Goal: Browse casually: Explore the website without a specific task or goal

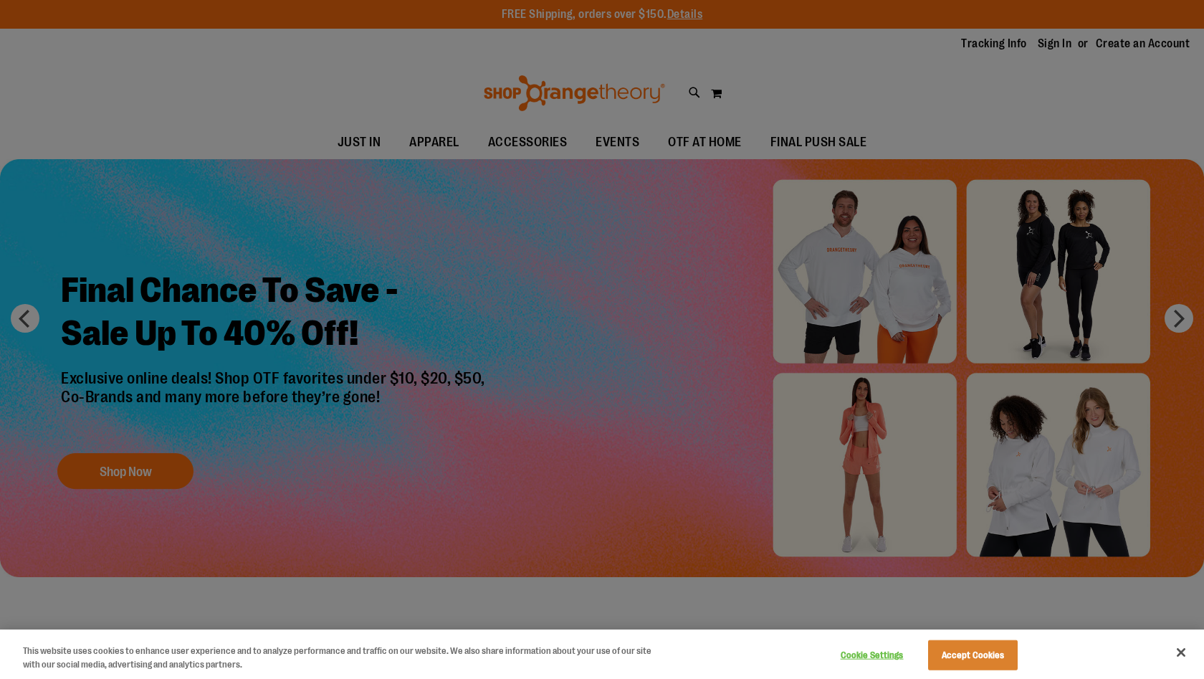
click at [1181, 660] on button "Close" at bounding box center [1182, 653] width 32 height 32
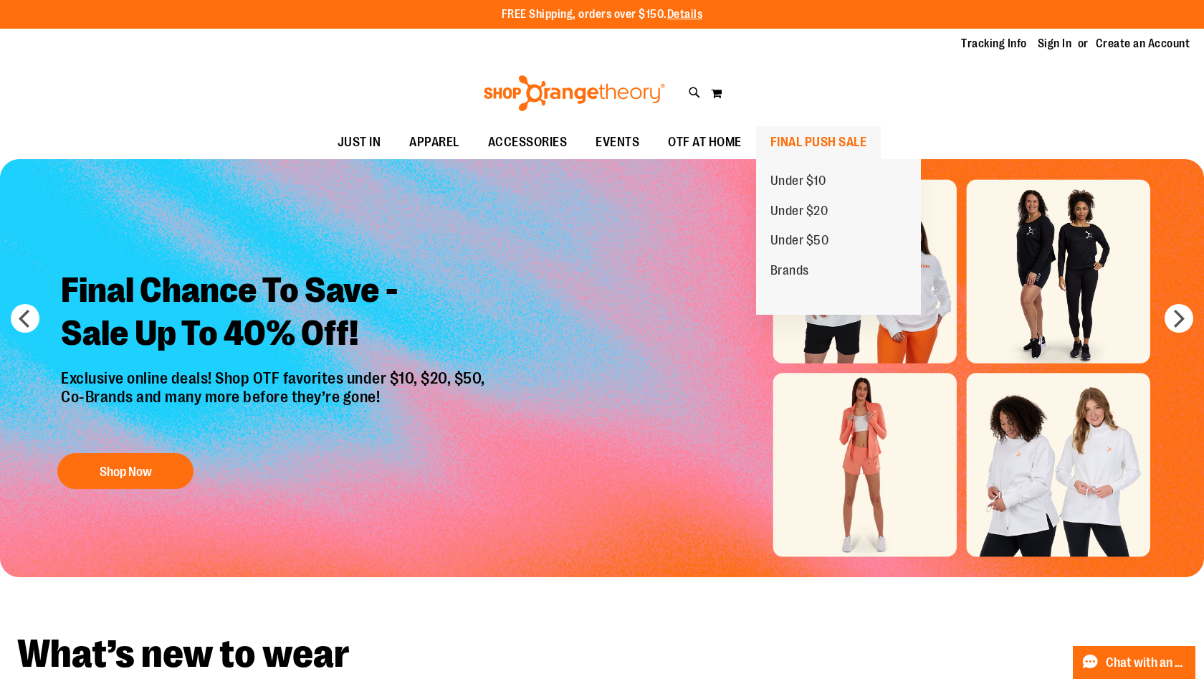
click at [794, 133] on span "FINAL PUSH SALE" at bounding box center [819, 142] width 97 height 32
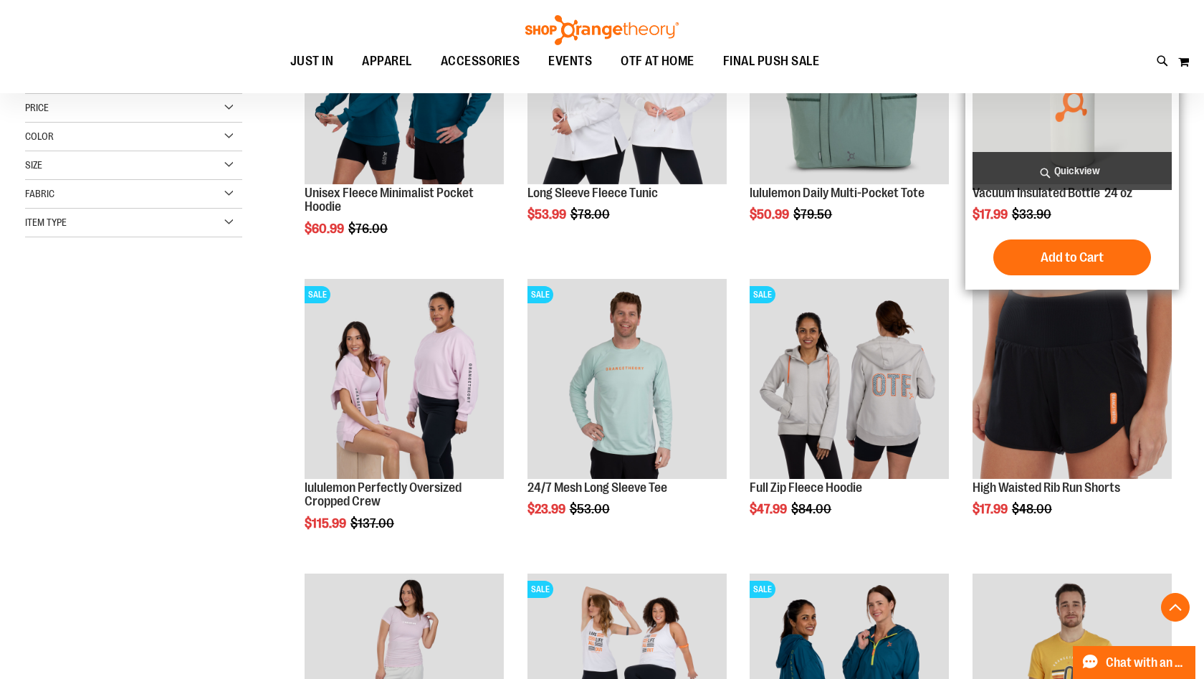
scroll to position [310, 0]
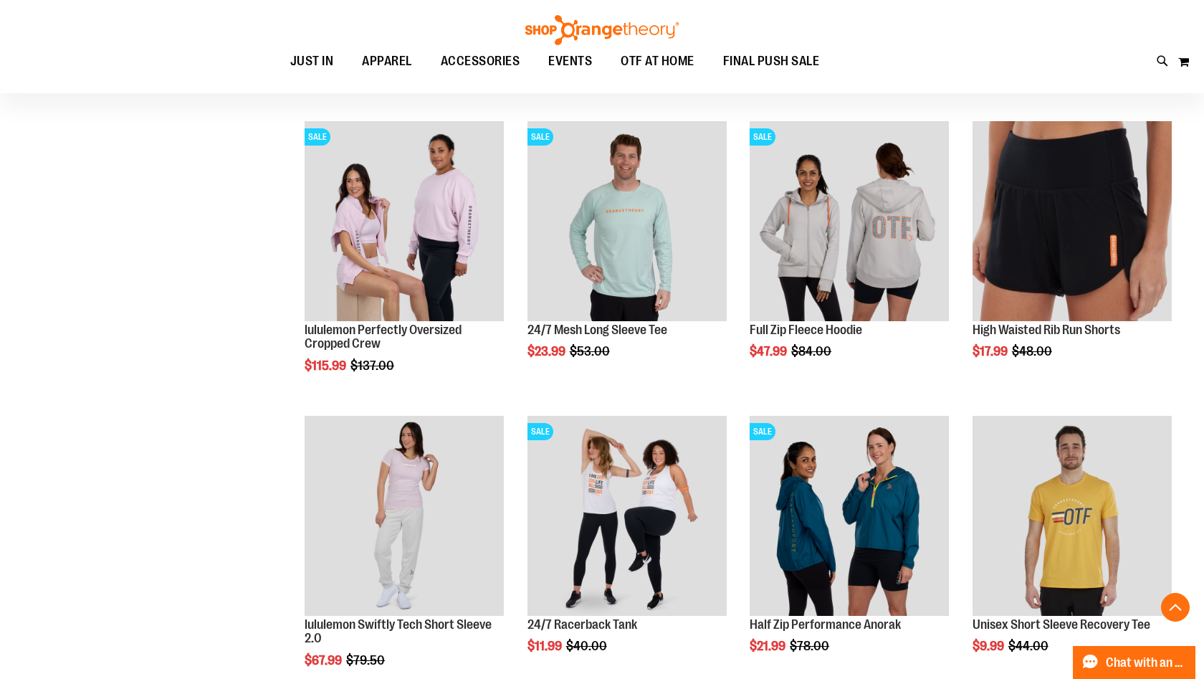
scroll to position [595, 0]
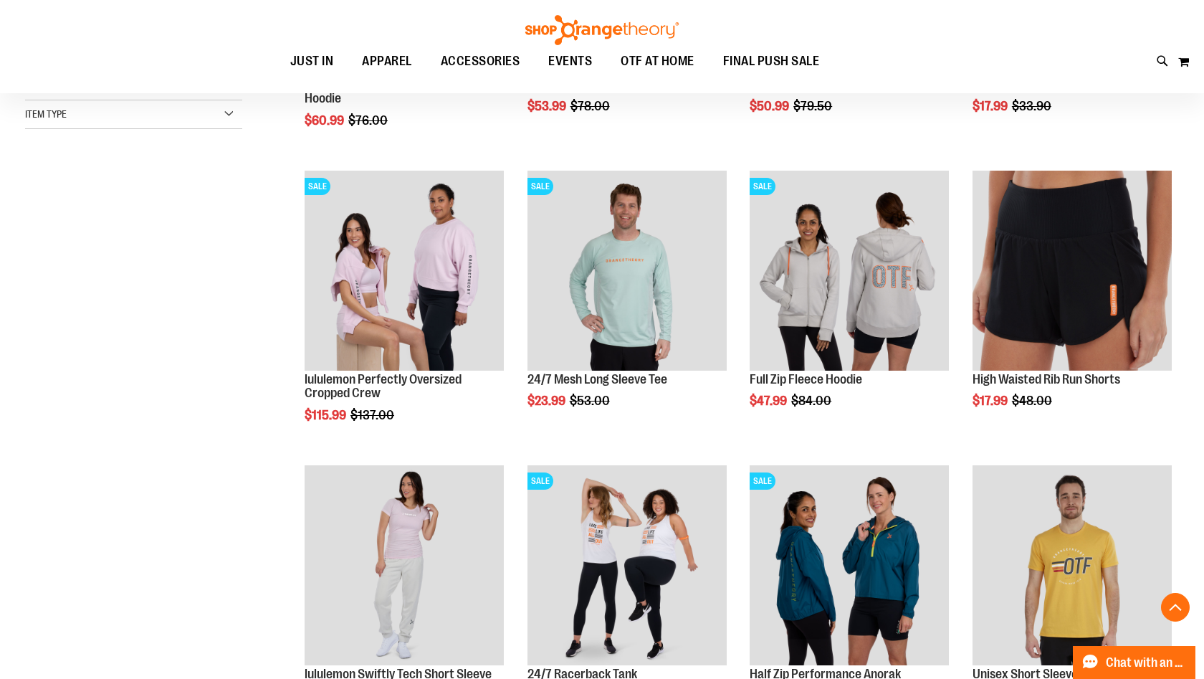
scroll to position [479, 0]
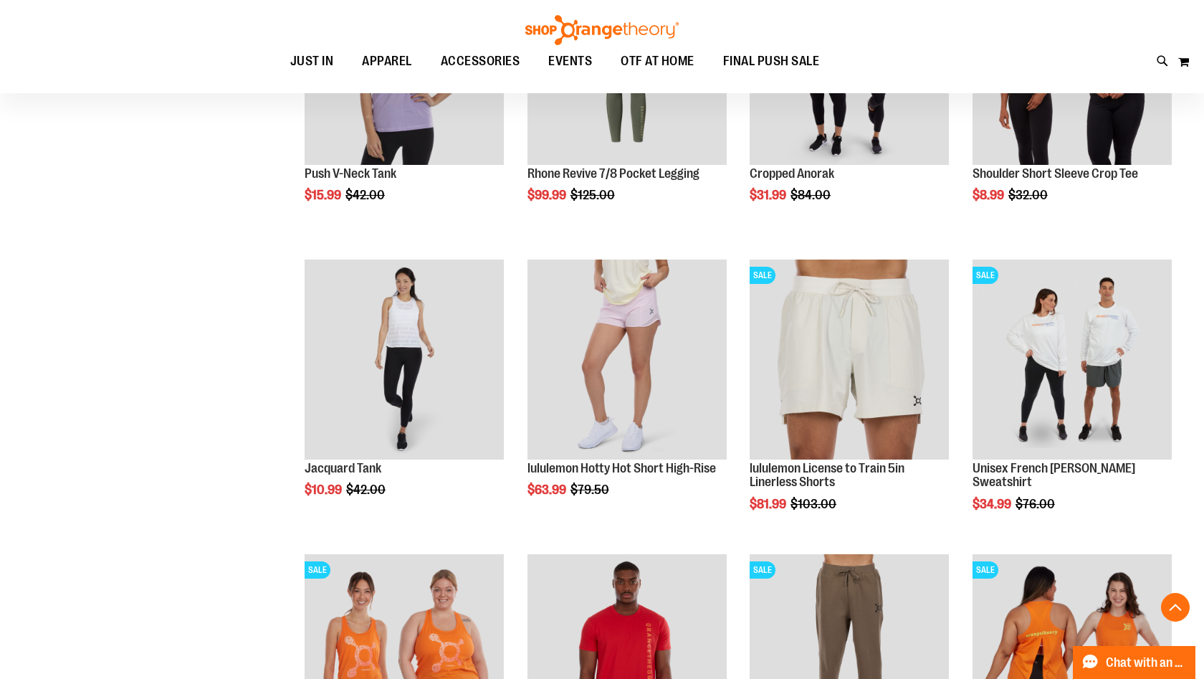
scroll to position [1308, 0]
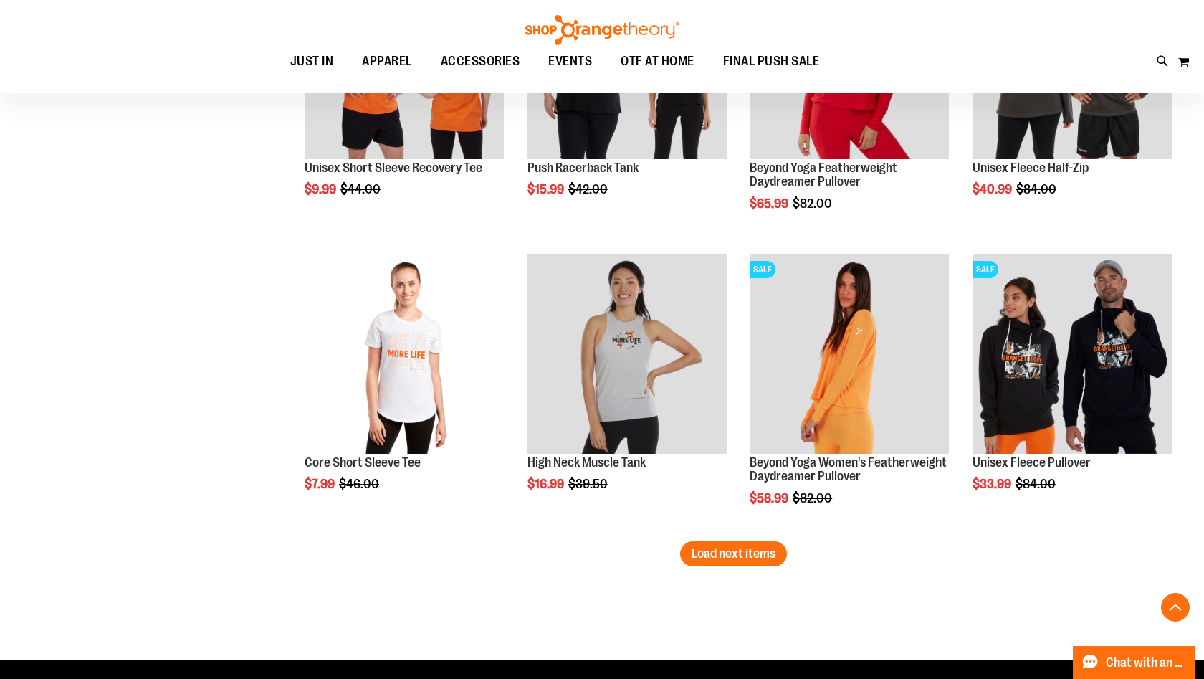
scroll to position [2394, 0]
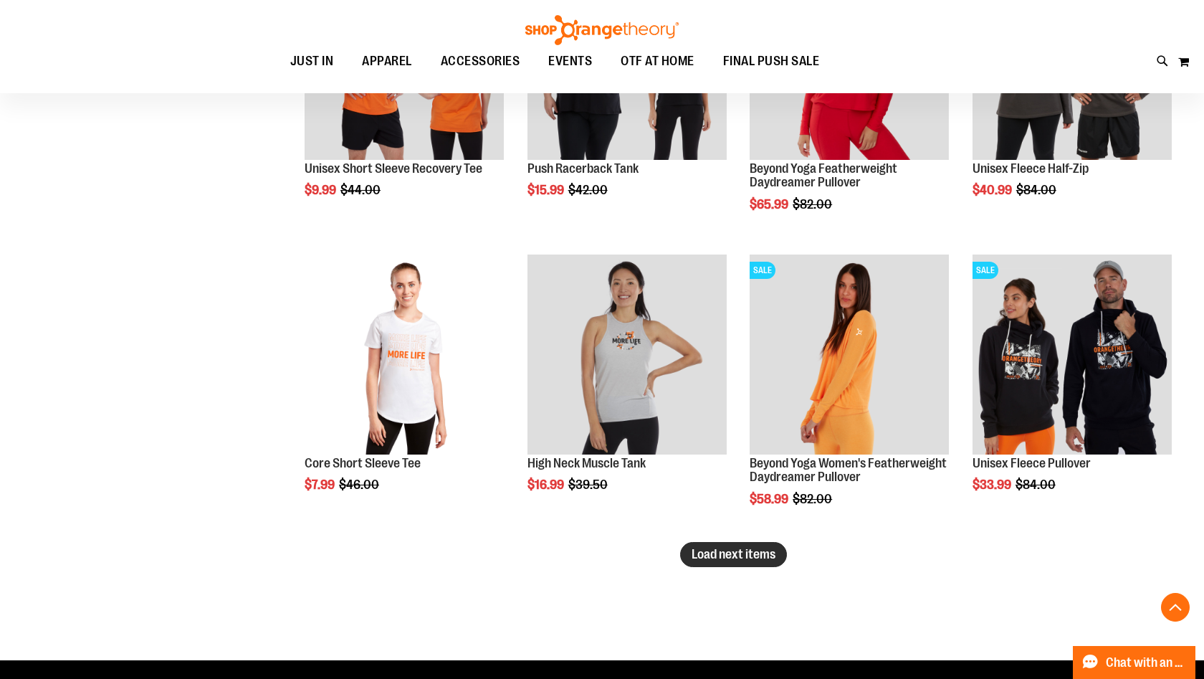
click at [756, 557] on span "Load next items" at bounding box center [734, 554] width 84 height 14
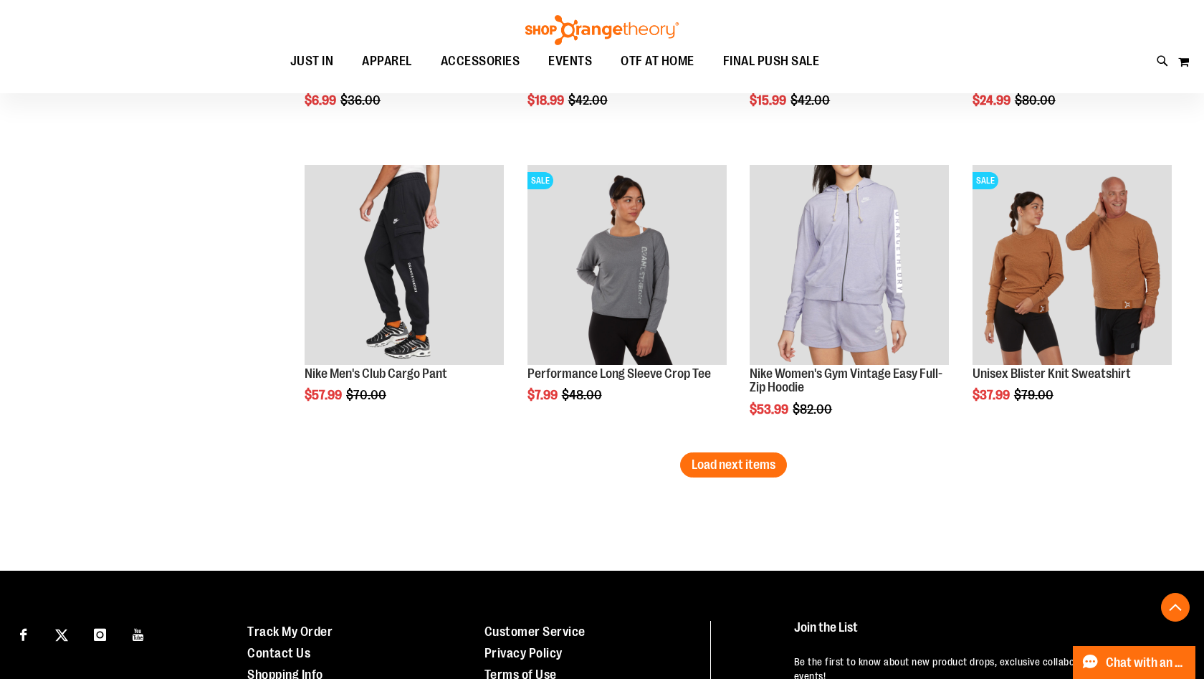
scroll to position [3368, 0]
click at [693, 463] on span "Load next items" at bounding box center [734, 464] width 84 height 14
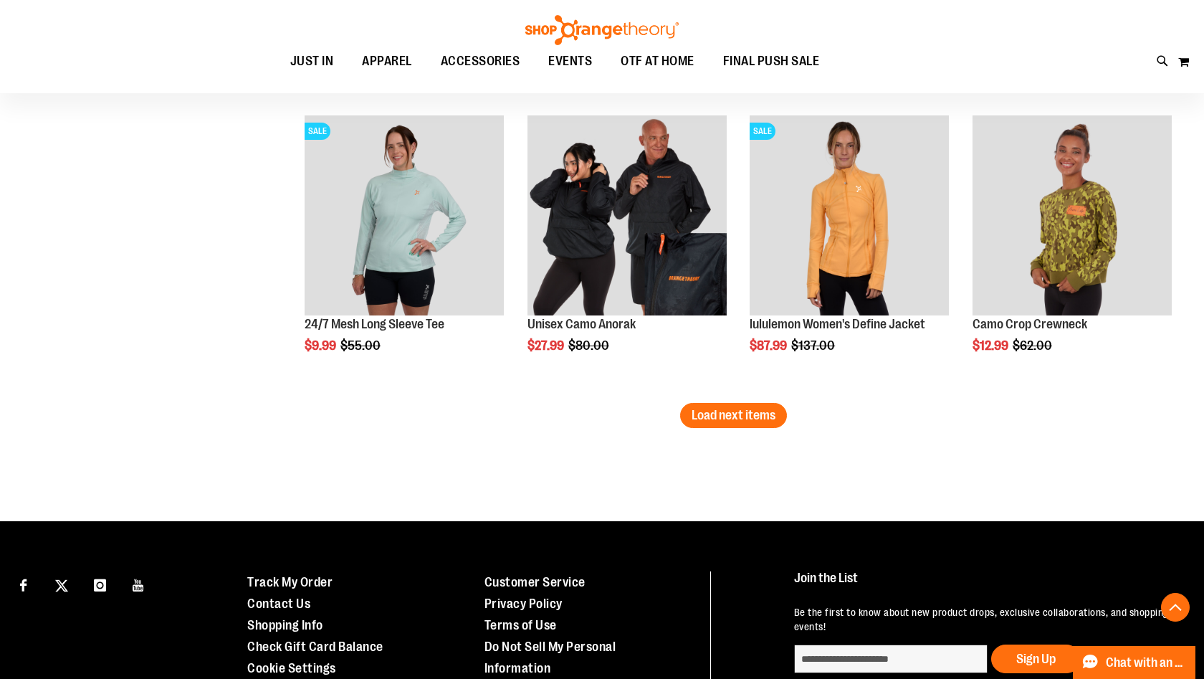
scroll to position [4302, 0]
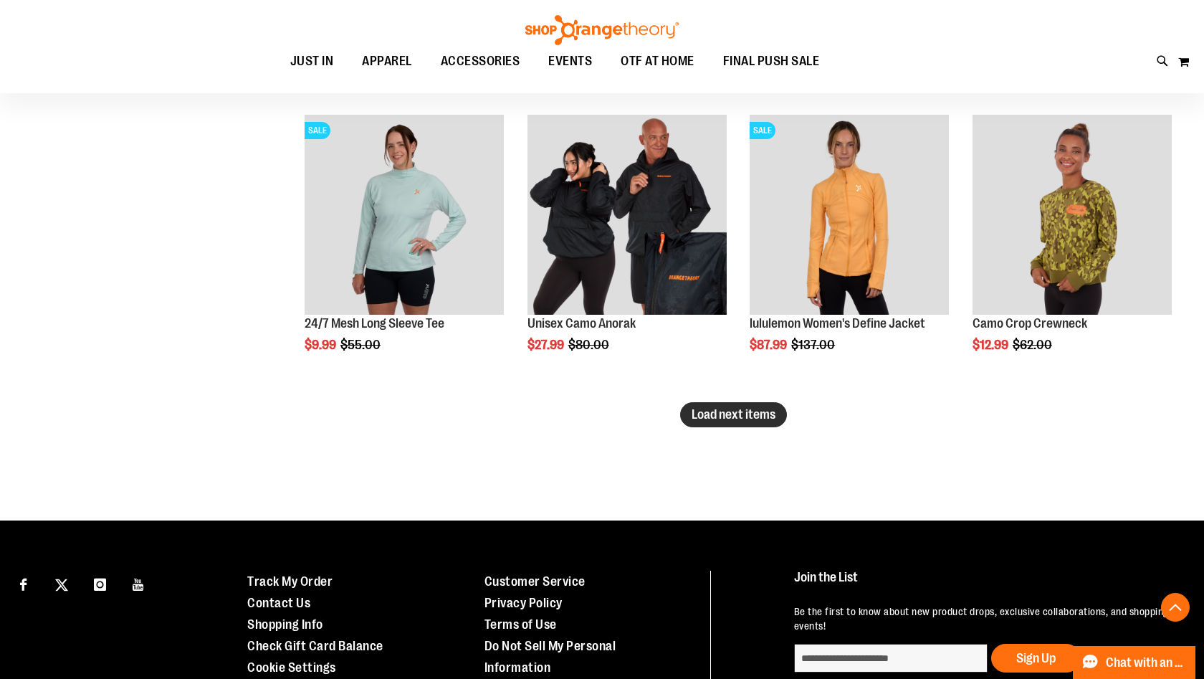
click at [702, 418] on span "Load next items" at bounding box center [734, 414] width 84 height 14
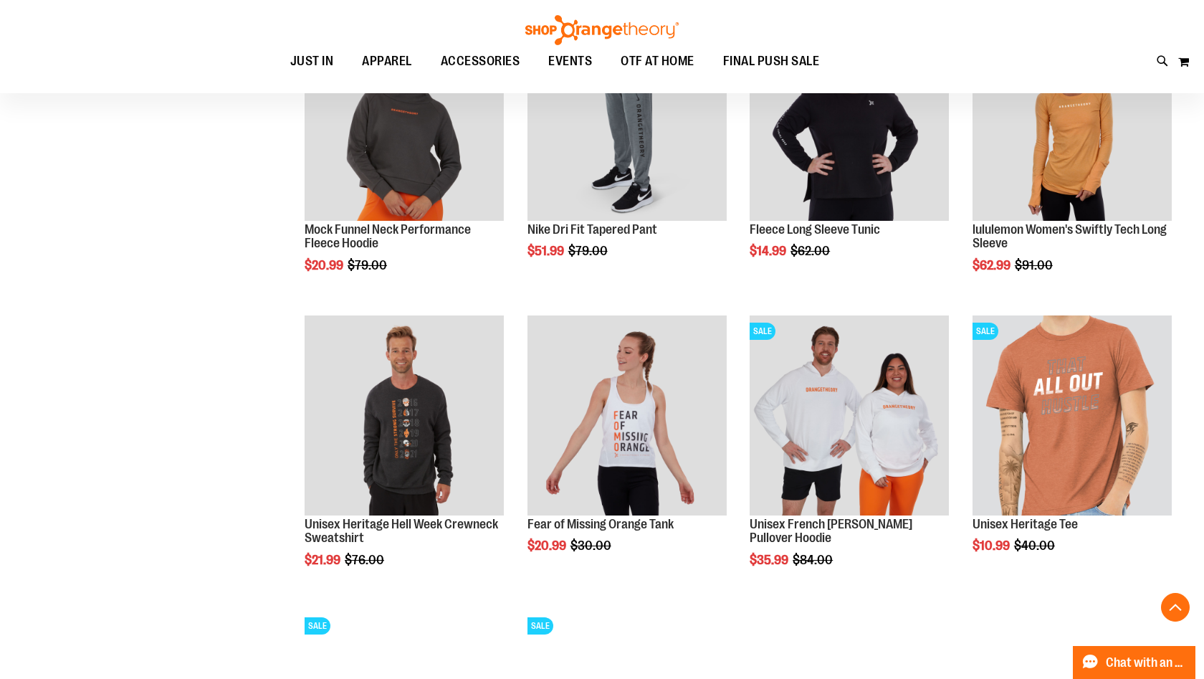
scroll to position [4690, 0]
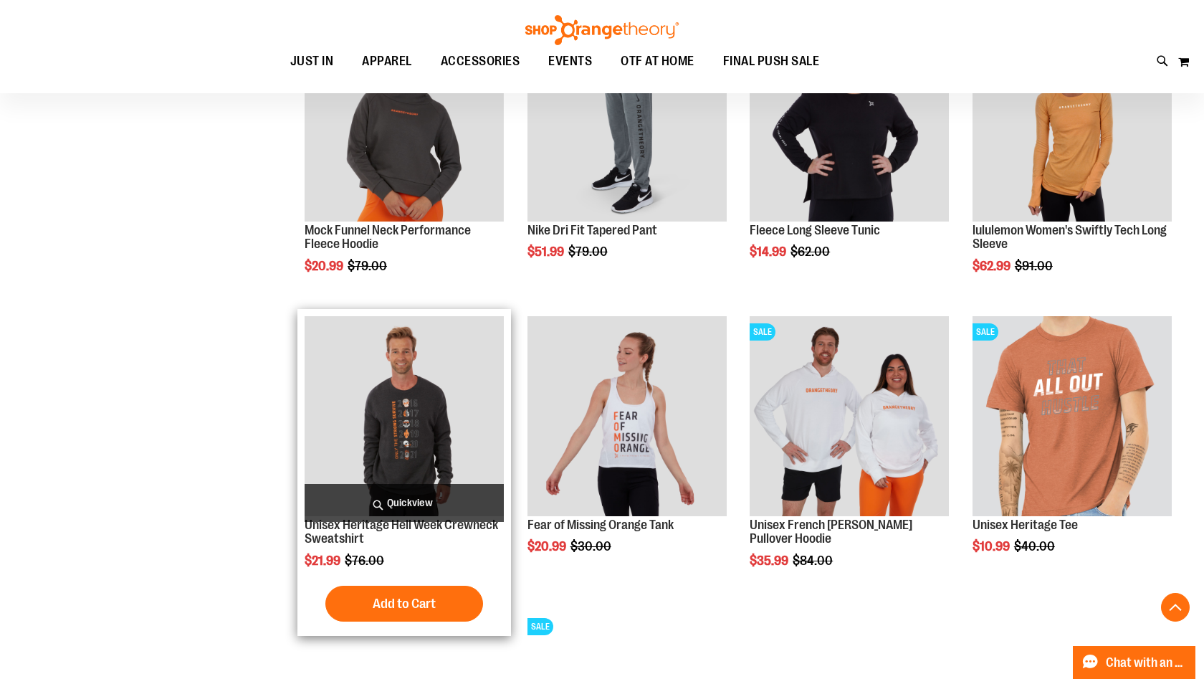
click at [387, 500] on span "Quickview" at bounding box center [404, 503] width 199 height 38
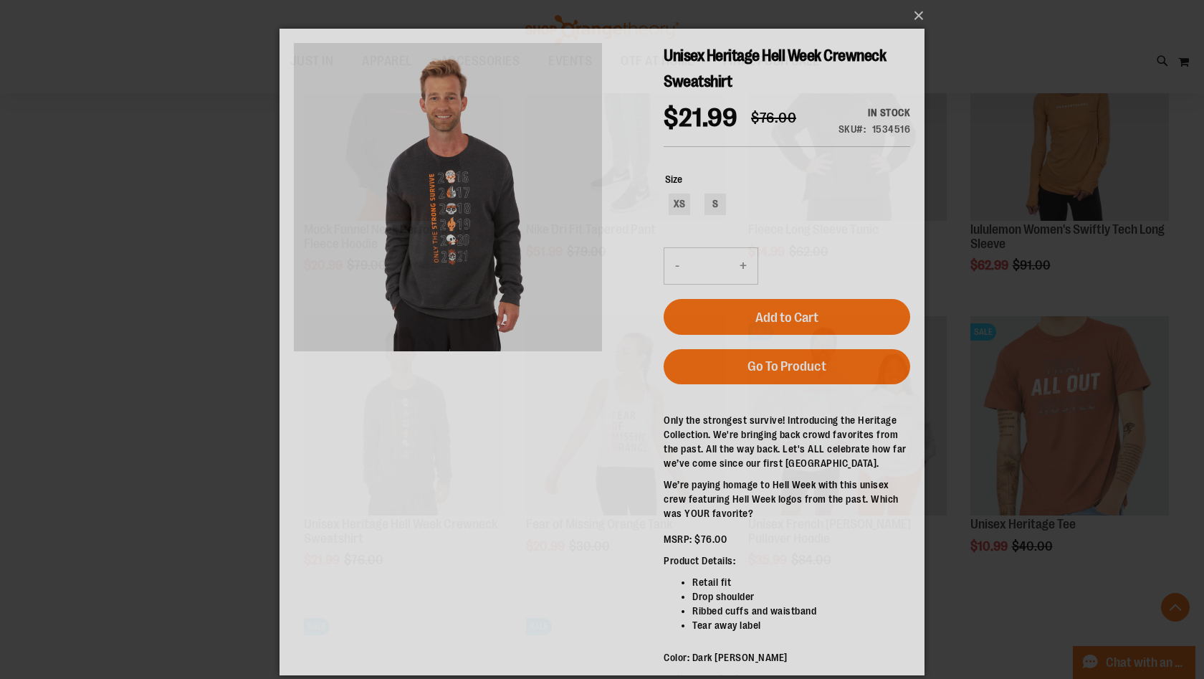
scroll to position [0, 0]
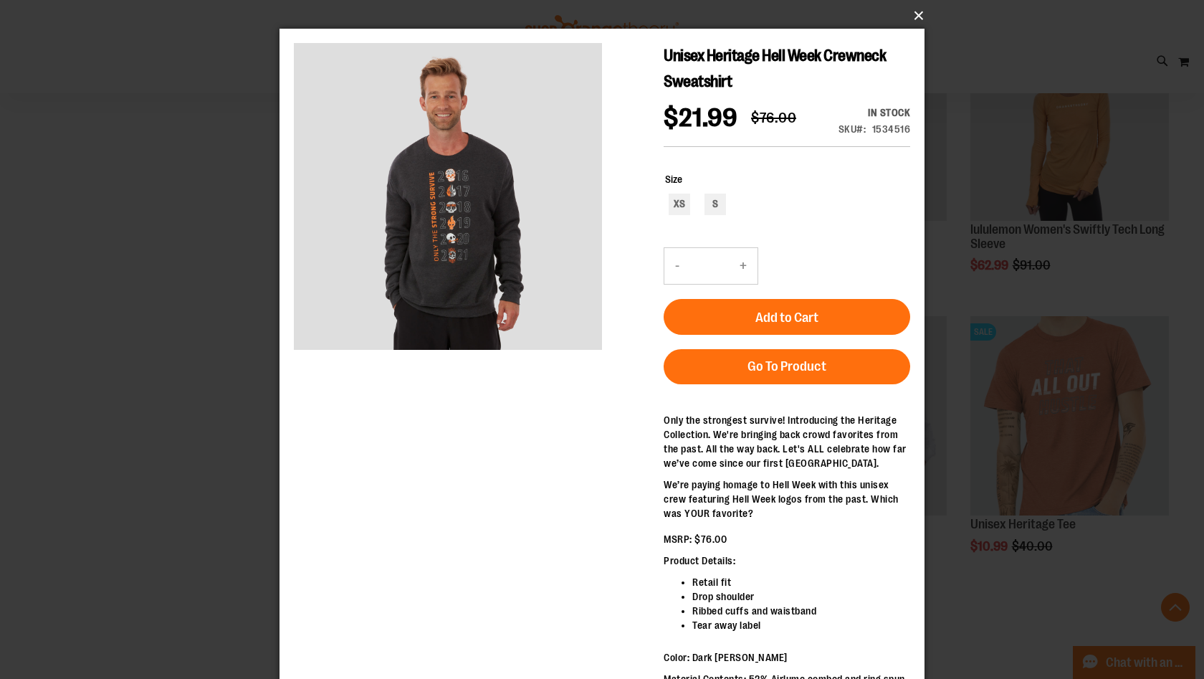
click at [917, 13] on button "×" at bounding box center [606, 16] width 645 height 32
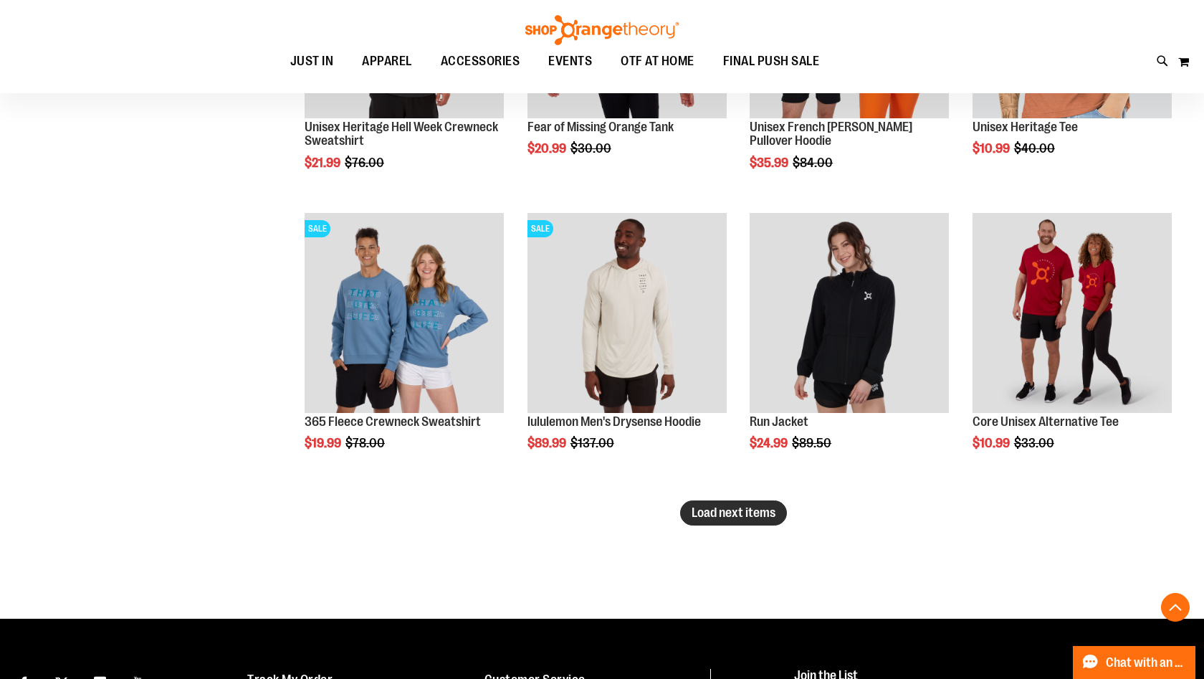
click at [753, 513] on span "Load next items" at bounding box center [734, 512] width 84 height 14
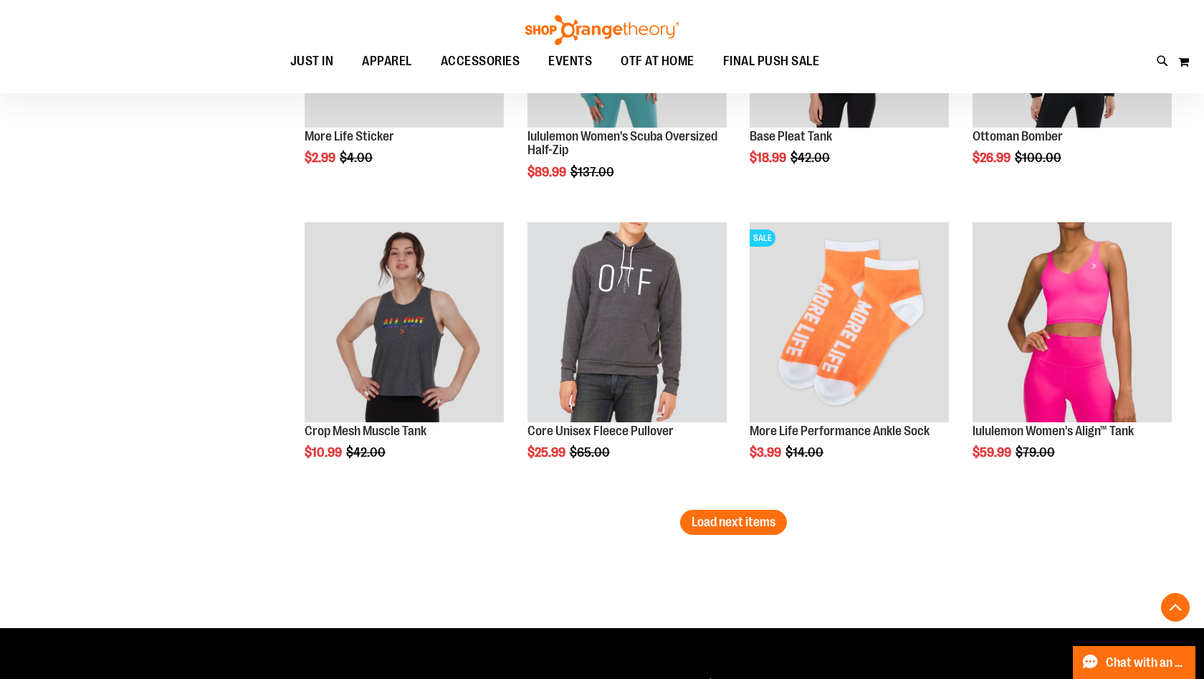
scroll to position [6011, 0]
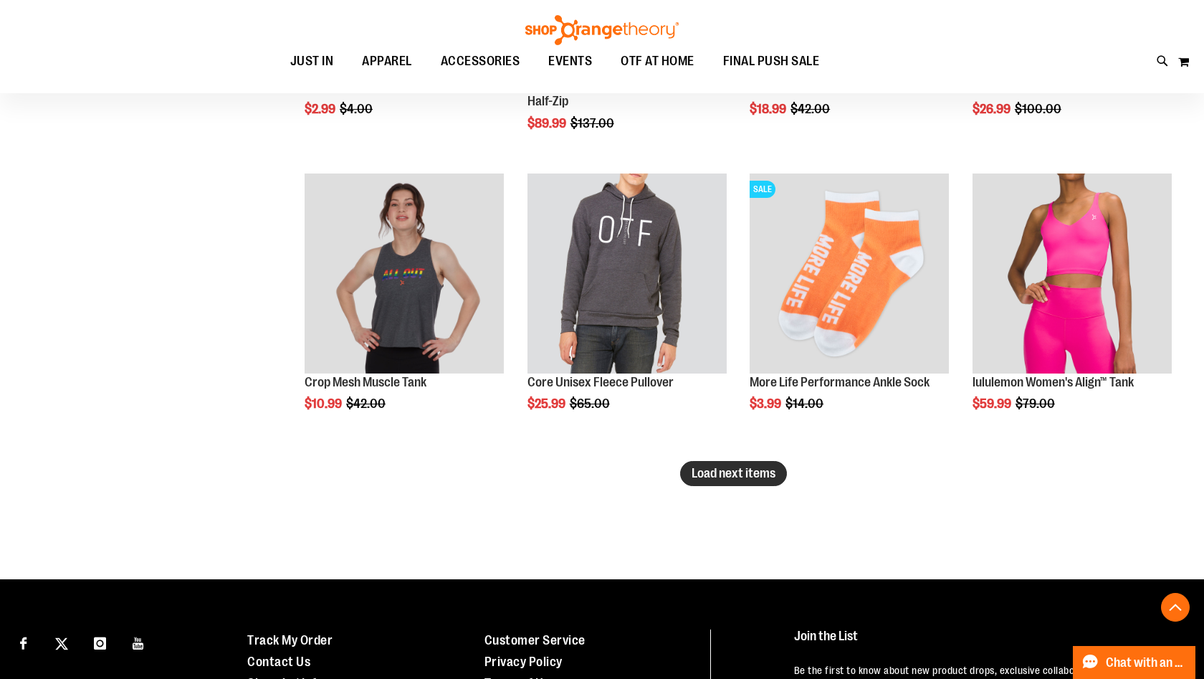
click at [741, 477] on span "Load next items" at bounding box center [734, 473] width 84 height 14
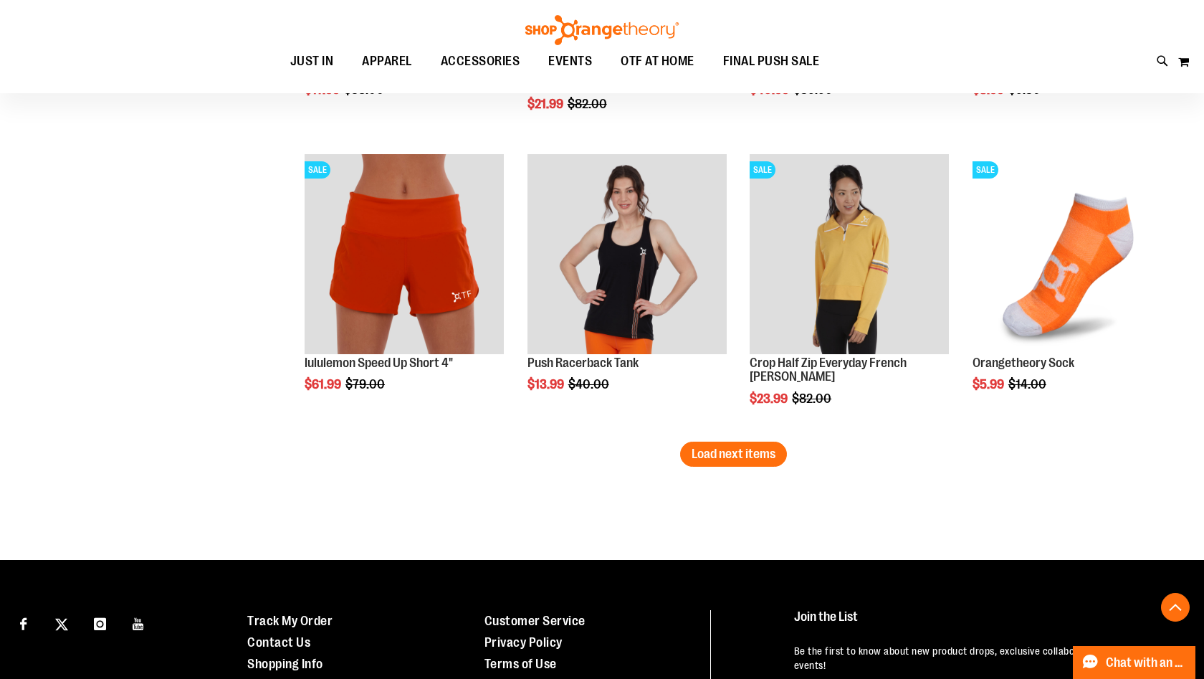
scroll to position [6914, 0]
click at [716, 461] on span "Load next items" at bounding box center [734, 454] width 84 height 14
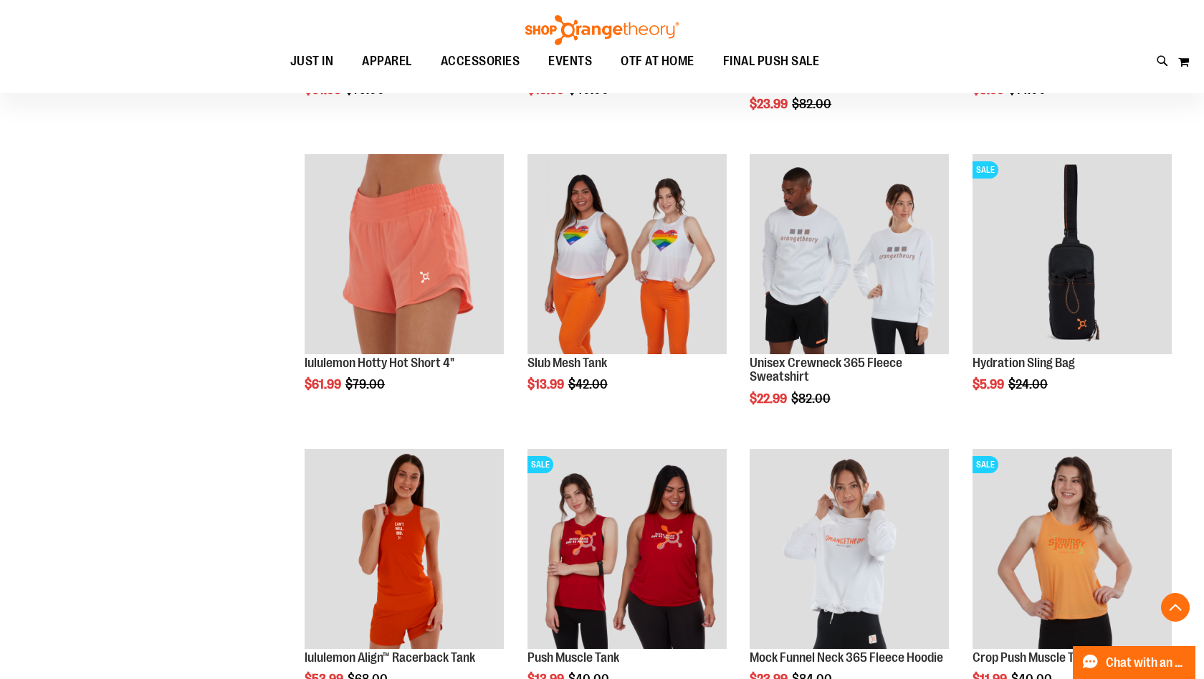
scroll to position [7330, 0]
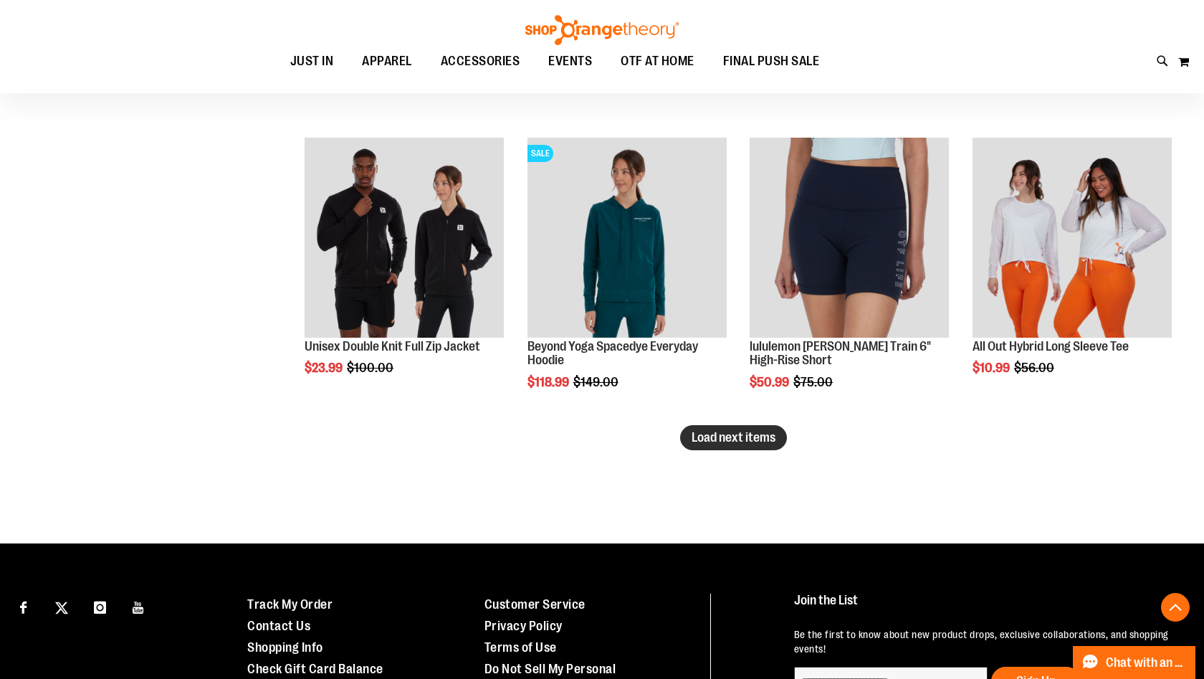
click at [740, 428] on button "Load next items" at bounding box center [733, 437] width 107 height 25
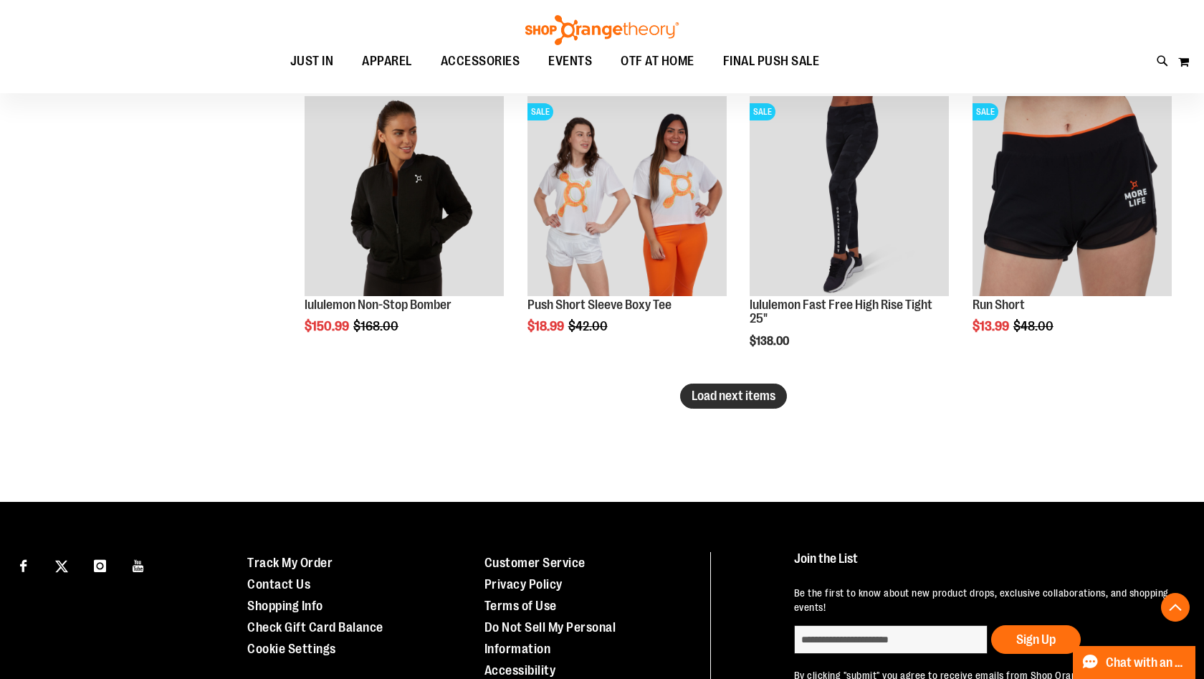
click at [702, 404] on button "Load next items" at bounding box center [733, 396] width 107 height 25
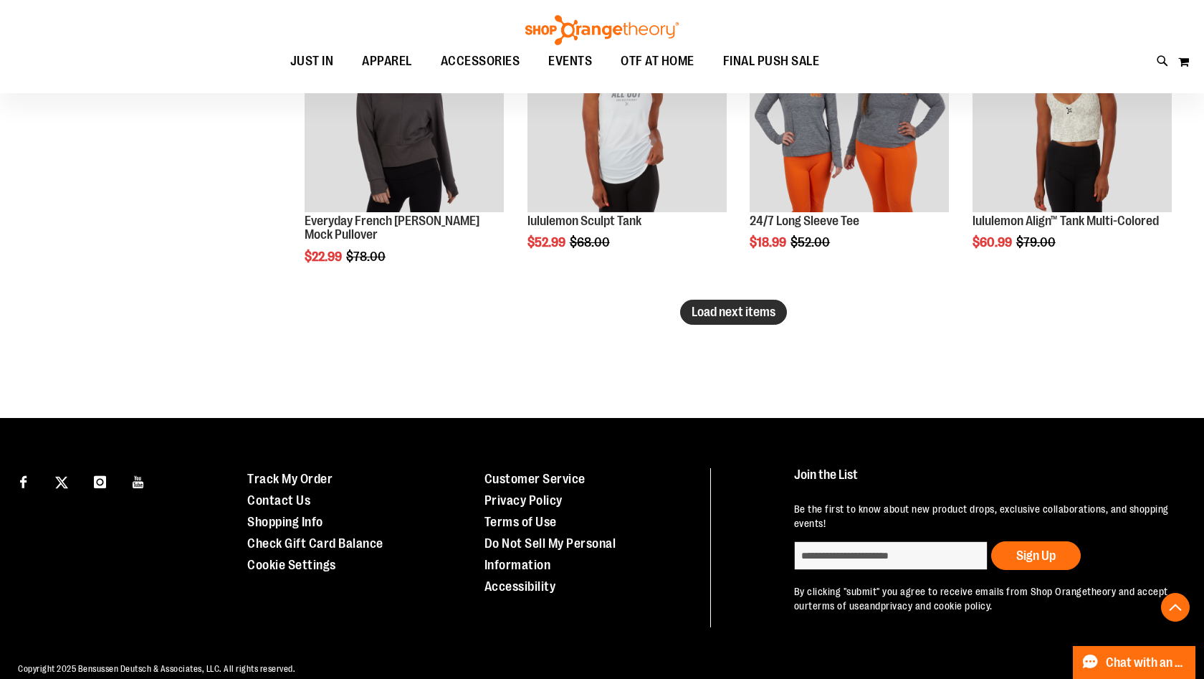
click at [731, 313] on span "Load next items" at bounding box center [734, 312] width 84 height 14
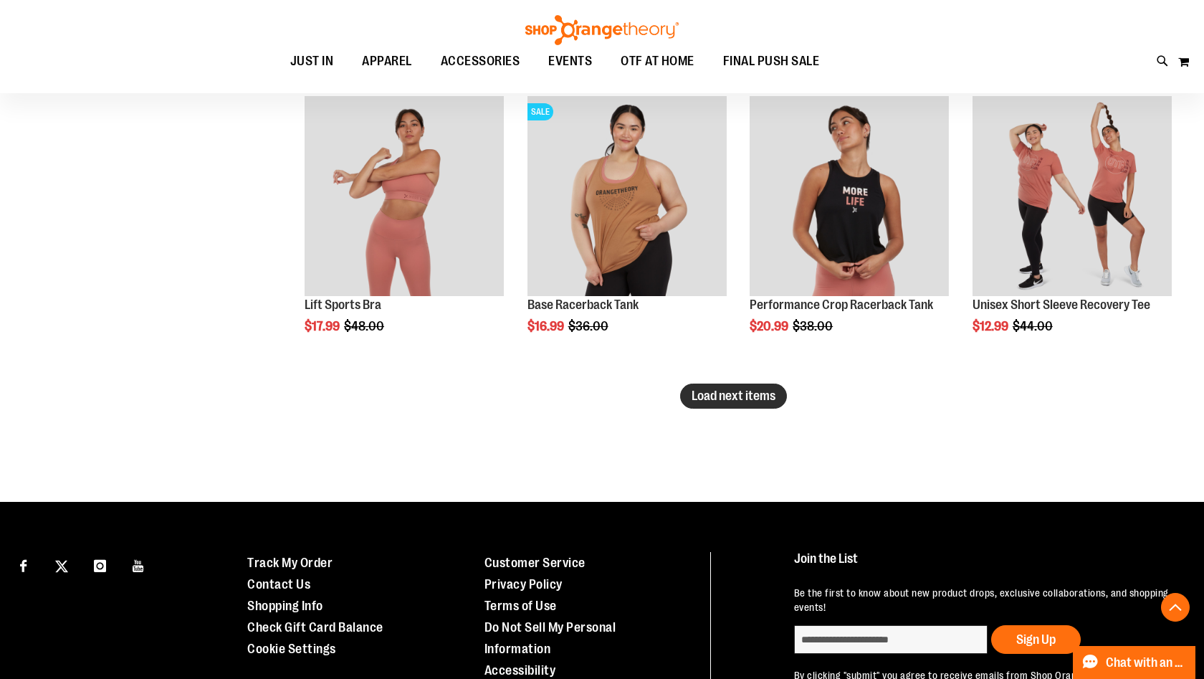
click at [729, 406] on button "Load next items" at bounding box center [733, 396] width 107 height 25
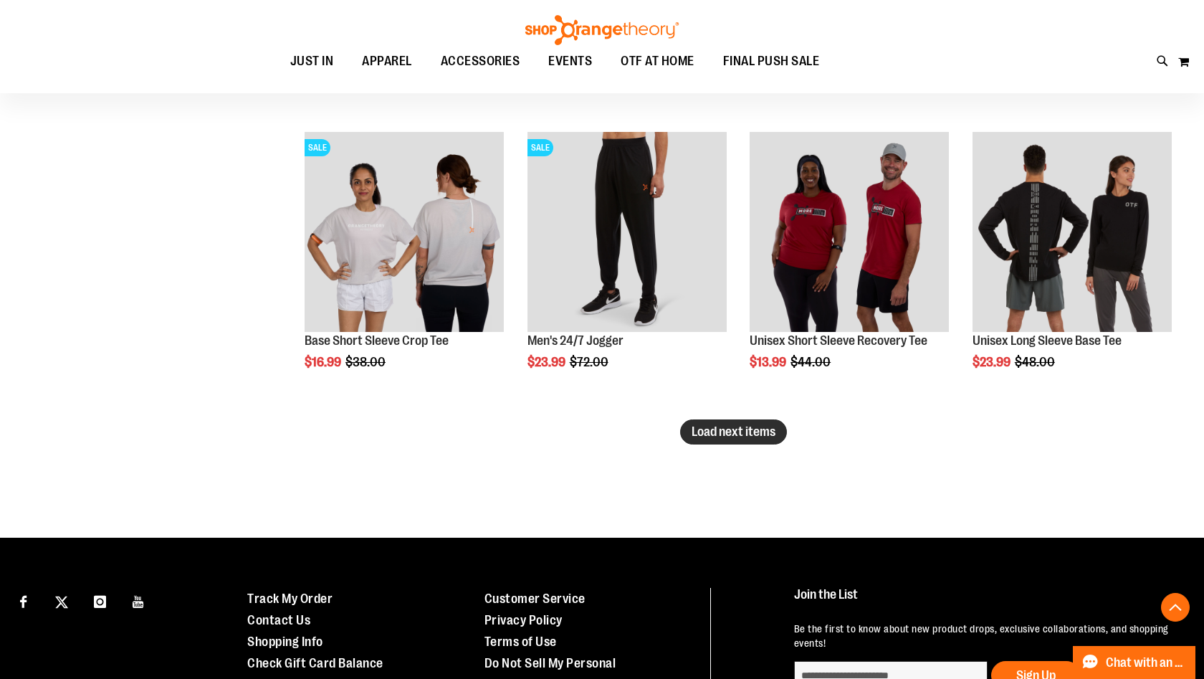
click at [755, 440] on button "Load next items" at bounding box center [733, 431] width 107 height 25
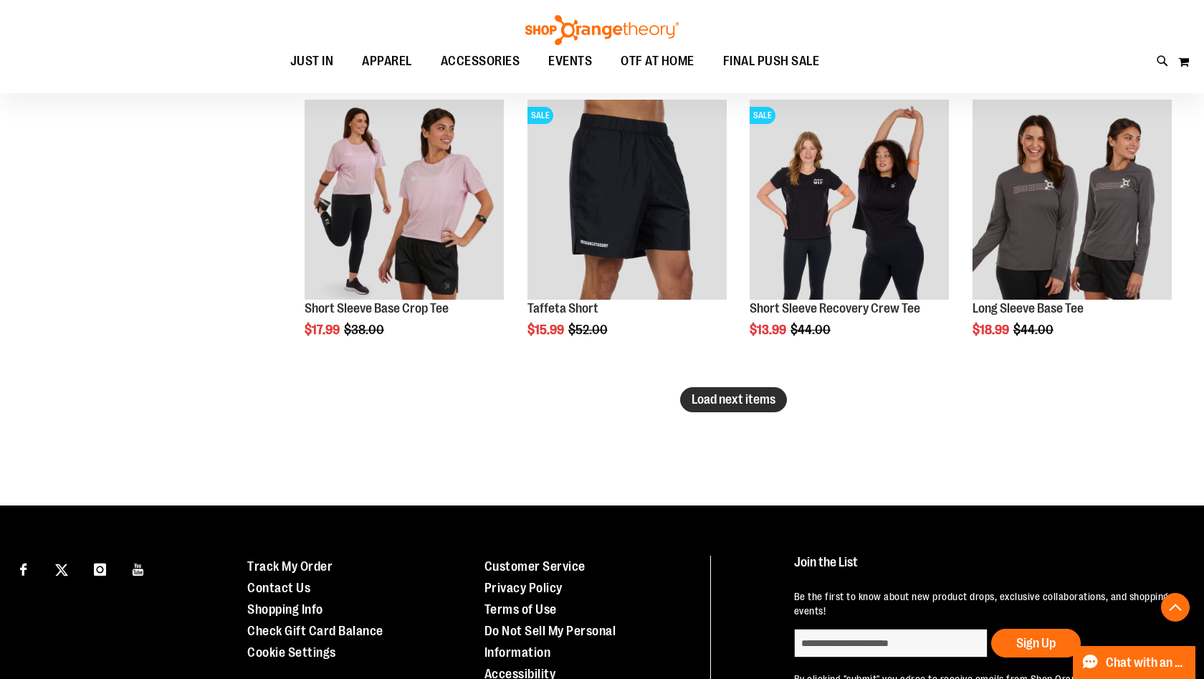
click at [732, 404] on span "Load next items" at bounding box center [734, 399] width 84 height 14
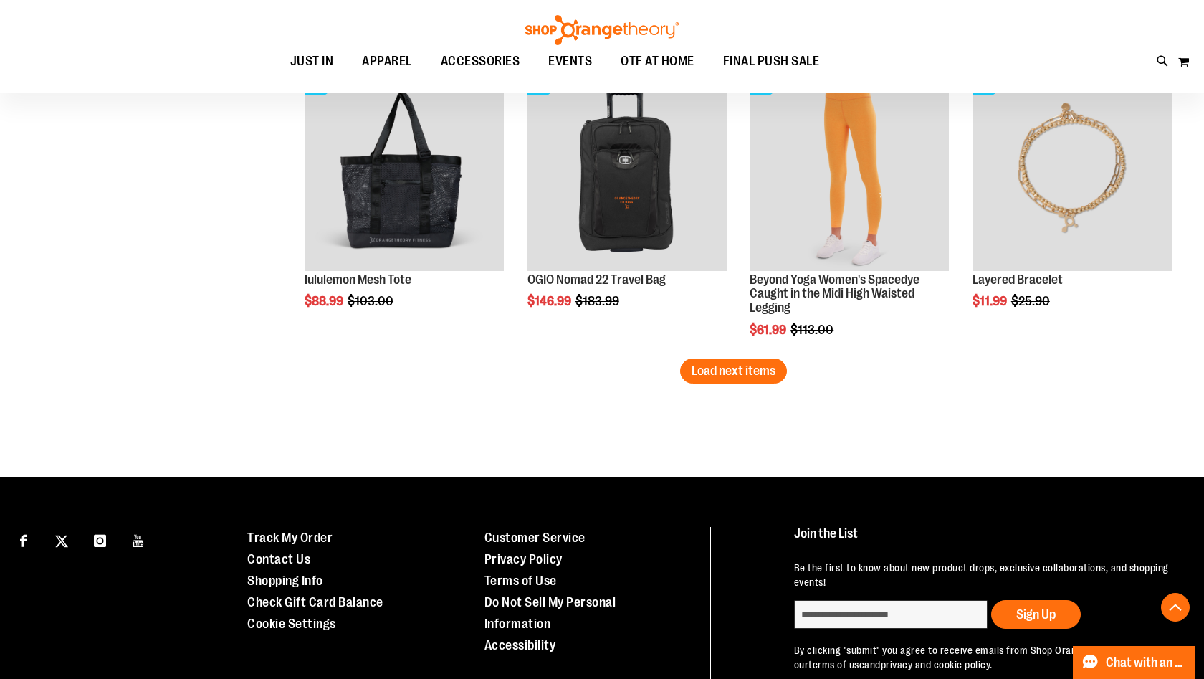
scroll to position [13186, 0]
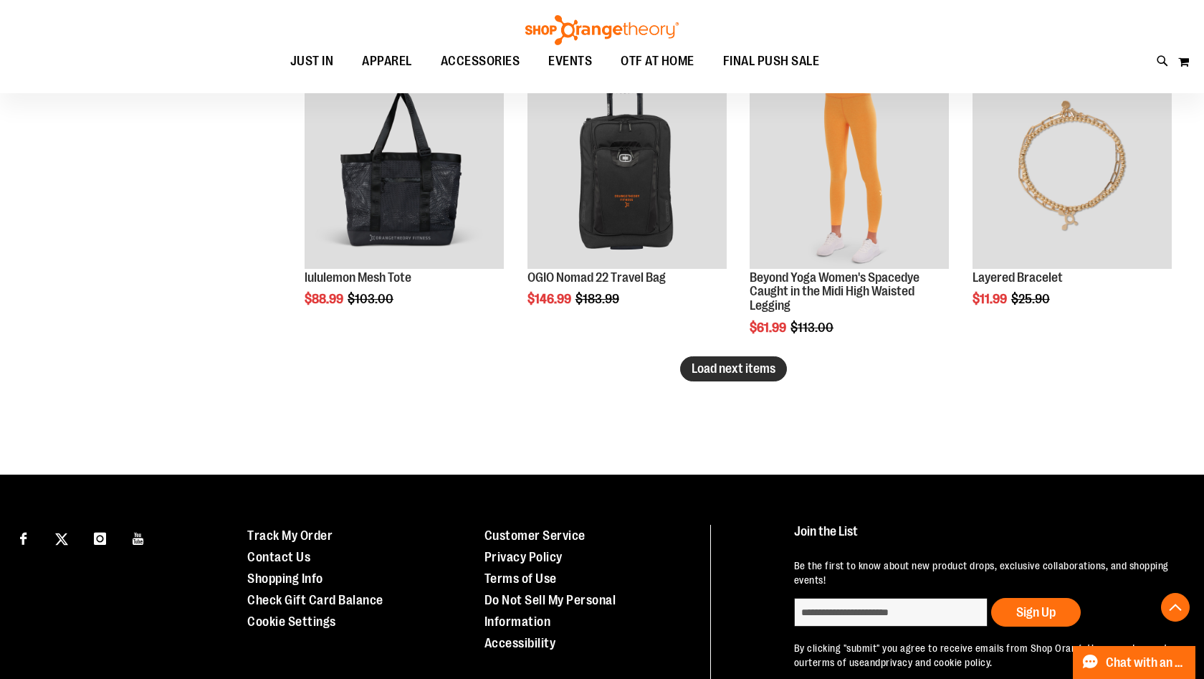
click at [716, 367] on span "Load next items" at bounding box center [734, 368] width 84 height 14
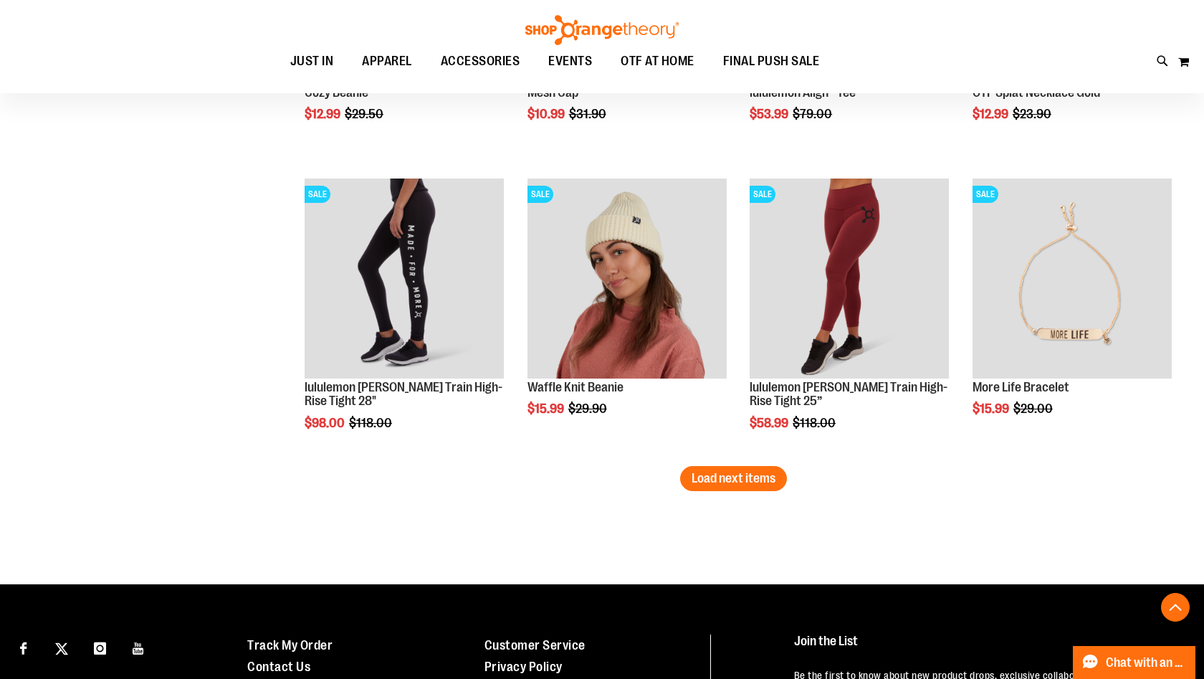
scroll to position [13961, 0]
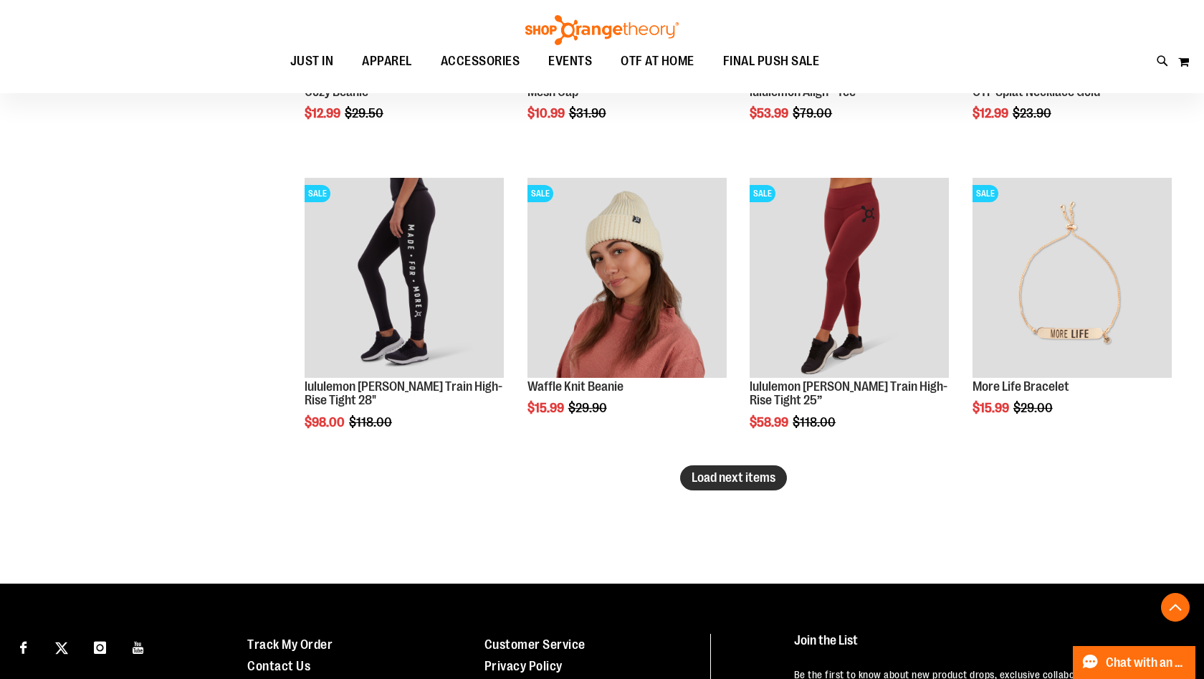
click at [744, 489] on button "Load next items" at bounding box center [733, 477] width 107 height 25
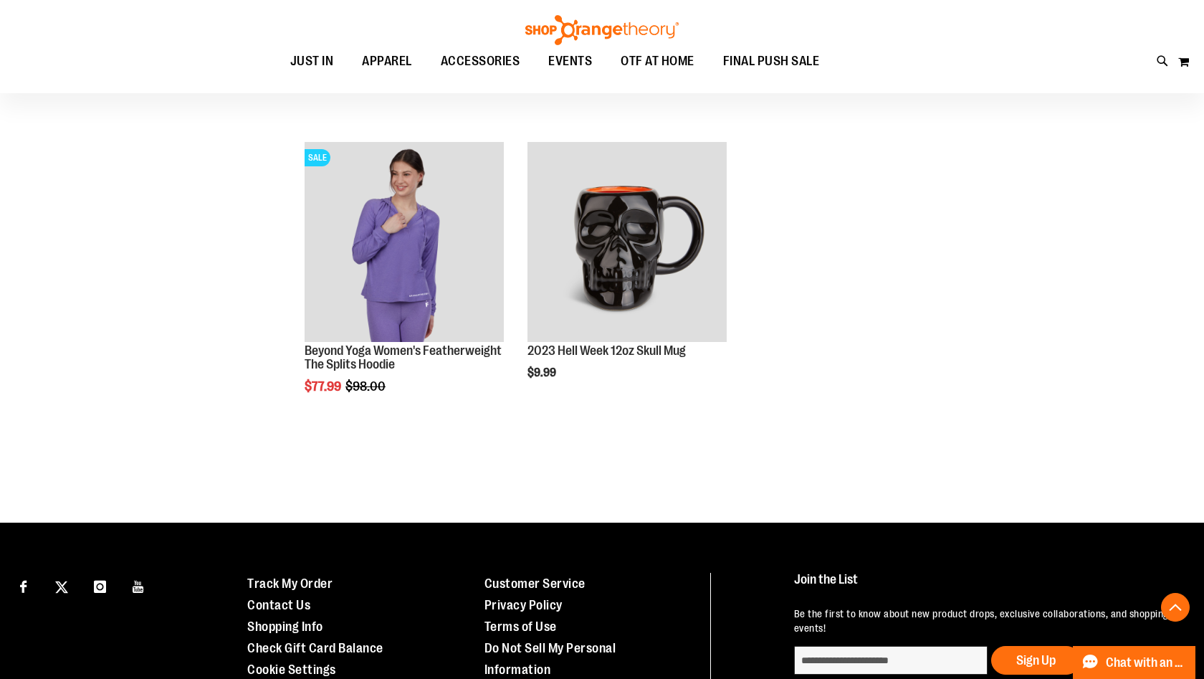
scroll to position [14589, 0]
